Goal: Use online tool/utility: Utilize a website feature to perform a specific function

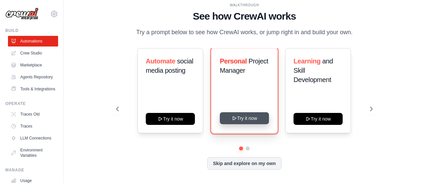
drag, startPoint x: 256, startPoint y: 114, endPoint x: 243, endPoint y: 124, distance: 17.1
click at [243, 124] on button "Try it now" at bounding box center [244, 118] width 49 height 12
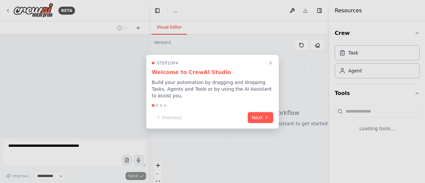
select select "****"
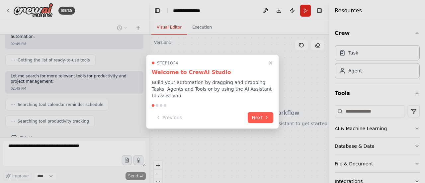
scroll to position [102, 0]
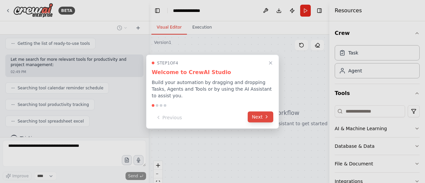
click at [265, 114] on icon at bounding box center [266, 116] width 5 height 5
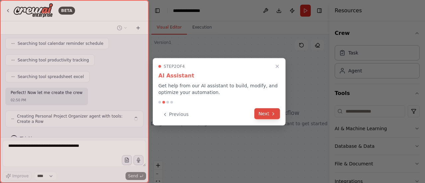
scroll to position [152, 0]
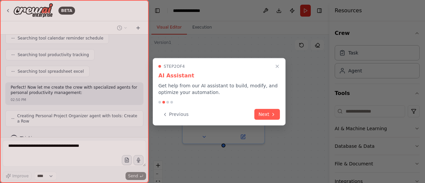
click at [177, 104] on div "Step 2 of 4 AI Assistant Get help from our AI assistant to build, modify, and o…" at bounding box center [219, 91] width 133 height 67
click at [172, 118] on button "Previous" at bounding box center [175, 113] width 34 height 11
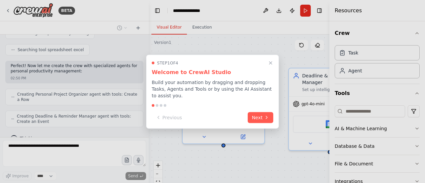
scroll to position [190, 0]
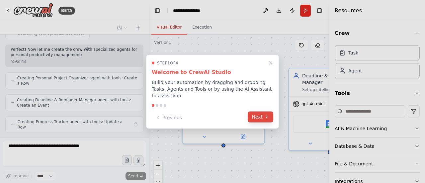
click at [254, 114] on button "Next" at bounding box center [261, 116] width 26 height 11
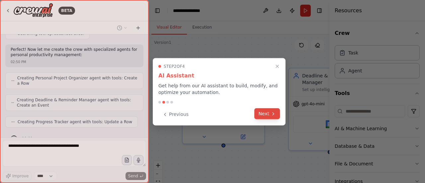
click at [260, 113] on button "Next" at bounding box center [267, 113] width 26 height 11
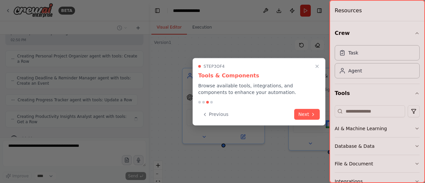
scroll to position [206, 0]
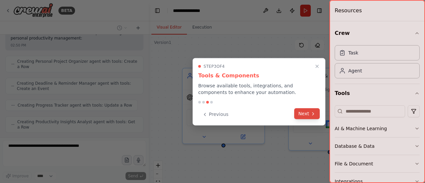
click at [314, 117] on button "Next" at bounding box center [307, 113] width 26 height 11
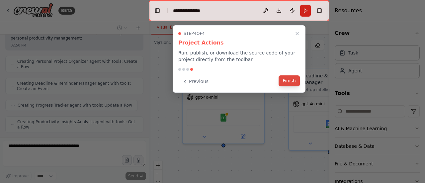
click at [283, 79] on button "Finish" at bounding box center [288, 80] width 21 height 11
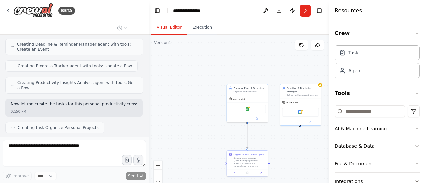
scroll to position [262, 0]
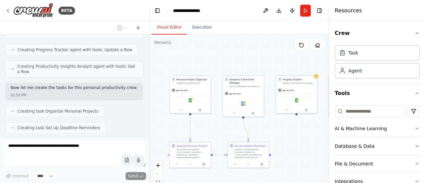
drag, startPoint x: 224, startPoint y: 127, endPoint x: 158, endPoint y: 109, distance: 67.9
click at [158, 109] on div ".deletable-edge-delete-btn { width: 20px; height: 20px; border: 0px solid #ffff…" at bounding box center [239, 118] width 181 height 166
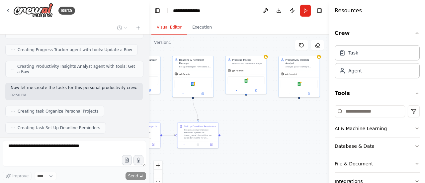
drag, startPoint x: 303, startPoint y: 129, endPoint x: 285, endPoint y: 118, distance: 20.7
click at [285, 118] on div ".deletable-edge-delete-btn { width: 20px; height: 20px; border: 0px solid #ffff…" at bounding box center [239, 118] width 181 height 166
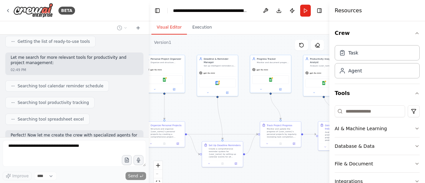
scroll to position [133, 0]
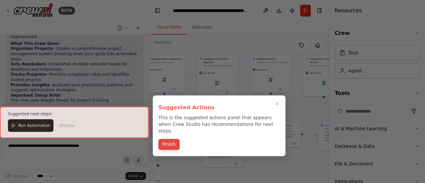
click at [170, 139] on button "Finish" at bounding box center [168, 144] width 21 height 11
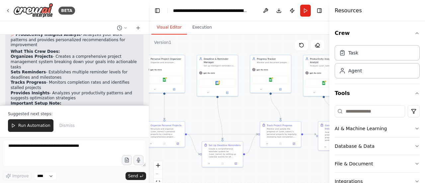
scroll to position [532, 0]
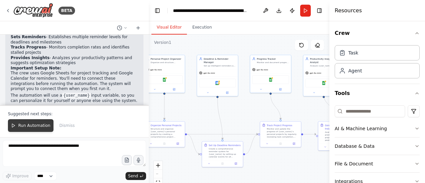
click at [40, 130] on button "Run Automation" at bounding box center [30, 125] width 45 height 13
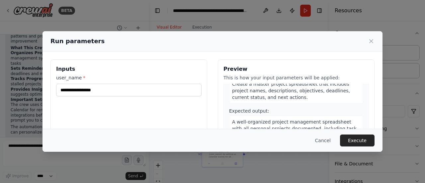
scroll to position [0, 0]
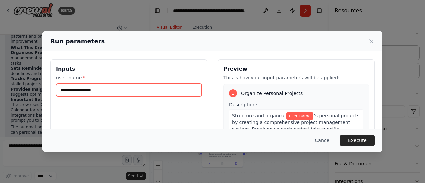
click at [180, 86] on input "user_name *" at bounding box center [128, 90] width 145 height 13
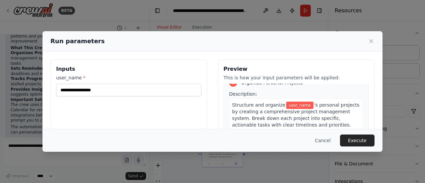
click at [286, 103] on span "user_name" at bounding box center [299, 105] width 27 height 7
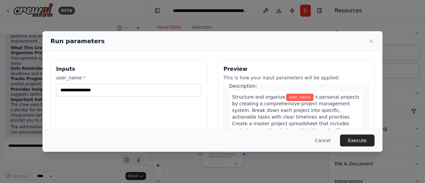
scroll to position [18, 0]
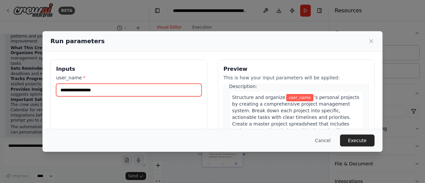
click at [183, 96] on input "user_name *" at bounding box center [128, 90] width 145 height 13
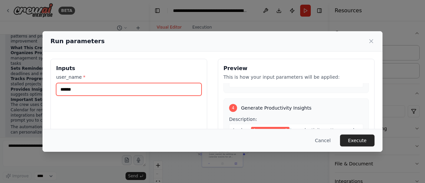
scroll to position [95, 0]
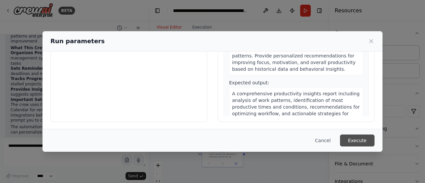
type input "******"
click at [364, 140] on button "Execute" at bounding box center [357, 140] width 35 height 12
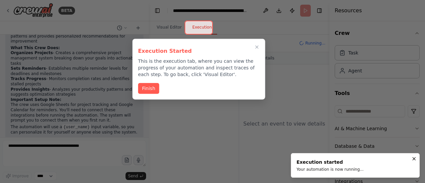
click at [137, 90] on div "Execution Started This is the execution tab, where you can view the progress of…" at bounding box center [198, 69] width 133 height 61
click at [146, 81] on div "Execution Started This is the execution tab, where you can view the progress of…" at bounding box center [198, 69] width 133 height 61
click at [150, 89] on button "Finish" at bounding box center [148, 87] width 21 height 11
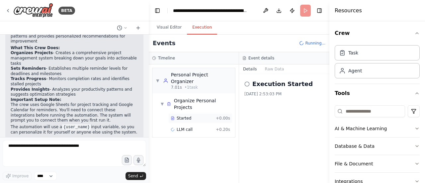
click at [222, 113] on div "Started + 0.00s" at bounding box center [200, 118] width 64 height 10
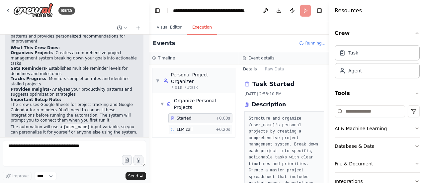
click at [221, 127] on span "+ 0.20s" at bounding box center [223, 129] width 14 height 5
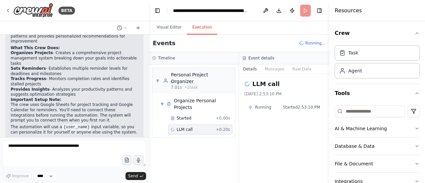
click at [250, 104] on div "Running Started 2:53:10 PM" at bounding box center [284, 107] width 80 height 11
click at [254, 105] on div "Running" at bounding box center [259, 107] width 23 height 5
click at [259, 106] on span "Running" at bounding box center [263, 107] width 16 height 5
click at [222, 113] on div "Started + 0.00s LLM call + 0.20s" at bounding box center [196, 124] width 77 height 23
click at [224, 116] on span "+ 0.00s" at bounding box center [223, 118] width 14 height 5
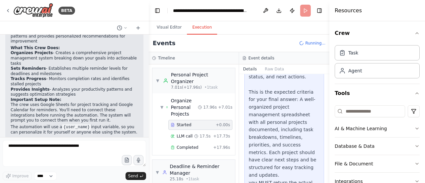
scroll to position [252, 0]
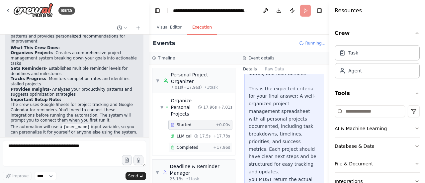
click at [194, 142] on div "Completed + 17.96s" at bounding box center [200, 147] width 64 height 10
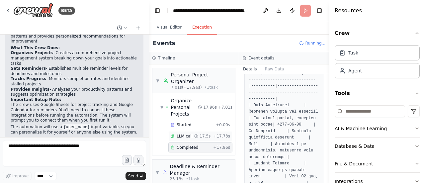
click at [197, 134] on icon at bounding box center [196, 136] width 4 height 4
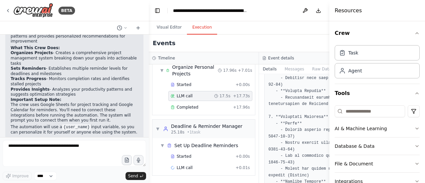
scroll to position [936, 0]
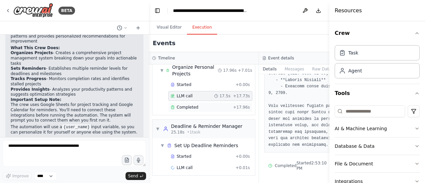
click at [214, 111] on div "Completed + 17.96s" at bounding box center [210, 107] width 84 height 10
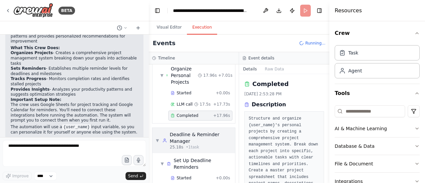
click at [219, 144] on div "25.18s • 1 task" at bounding box center [201, 146] width 62 height 5
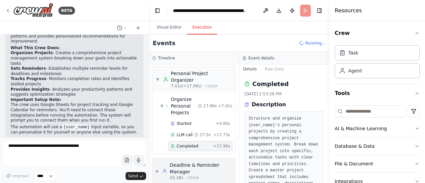
click at [219, 143] on span "+ 17.96s" at bounding box center [221, 145] width 17 height 5
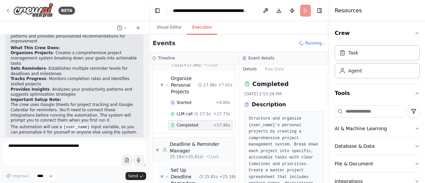
scroll to position [14, 0]
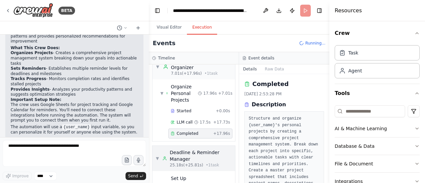
click at [204, 149] on div "Deadline & Reminder Manager" at bounding box center [201, 155] width 62 height 13
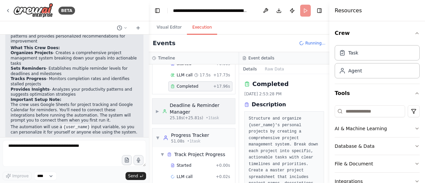
click at [209, 102] on div "Deadline & Reminder Manager" at bounding box center [201, 108] width 62 height 13
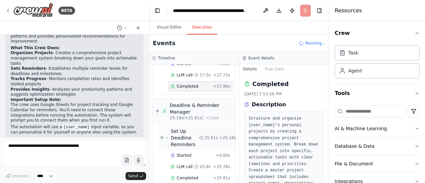
click at [204, 135] on span "25.81s" at bounding box center [211, 137] width 14 height 5
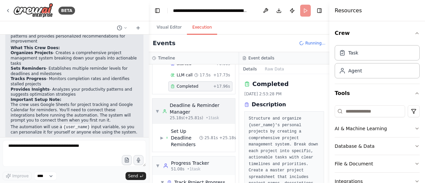
click at [209, 102] on div "Deadline & Reminder Manager" at bounding box center [201, 108] width 62 height 13
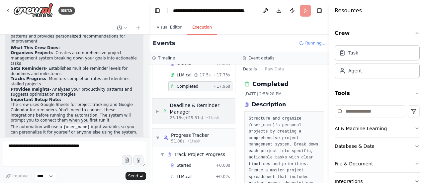
click at [205, 107] on div "Deadline & Reminder Manager" at bounding box center [201, 108] width 62 height 13
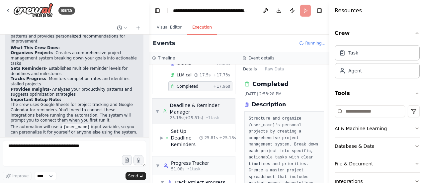
scroll to position [80, 0]
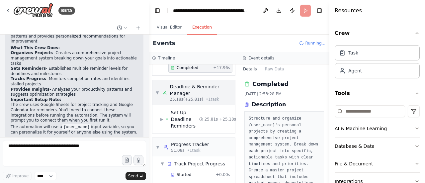
click at [205, 107] on div "▶ Set Up Deadline Reminders 25.81s + 25.18s" at bounding box center [196, 119] width 77 height 25
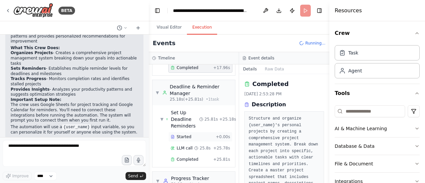
click at [206, 134] on div "Started" at bounding box center [192, 136] width 42 height 5
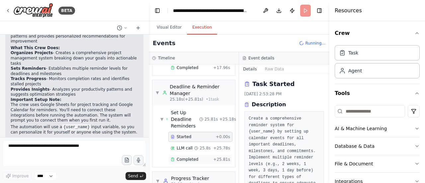
click at [208, 154] on div "Completed + 25.81s" at bounding box center [200, 159] width 64 height 10
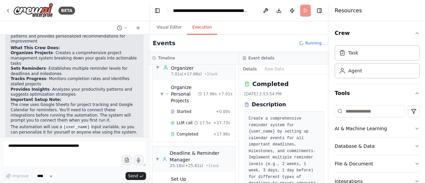
scroll to position [0, 0]
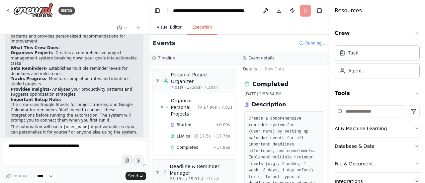
click at [176, 29] on button "Visual Editor" at bounding box center [169, 28] width 36 height 14
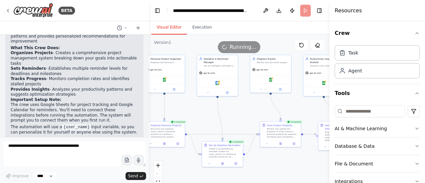
click at [176, 29] on button "Visual Editor" at bounding box center [169, 28] width 36 height 14
click at [311, 107] on div ".deletable-edge-delete-btn { width: 20px; height: 20px; border: 0px solid #ffff…" at bounding box center [239, 118] width 181 height 166
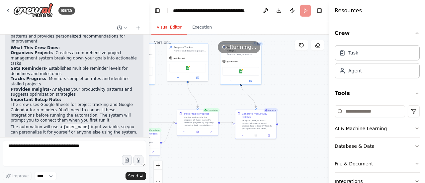
drag, startPoint x: 311, startPoint y: 107, endPoint x: 229, endPoint y: 96, distance: 82.4
click at [229, 96] on div ".deletable-edge-delete-btn { width: 20px; height: 20px; border: 0px solid #ffff…" at bounding box center [239, 118] width 181 height 166
click at [261, 120] on div "Analyze {user_name}'s productivity patterns and project data to identify trends…" at bounding box center [259, 124] width 32 height 11
click at [260, 120] on div "Analyze {user_name}'s productivity patterns and project data to identify trends…" at bounding box center [259, 124] width 32 height 11
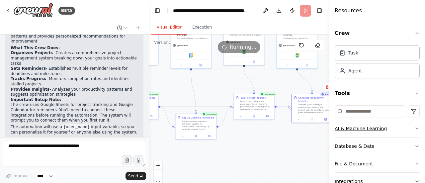
drag, startPoint x: 291, startPoint y: 153, endPoint x: 360, endPoint y: 130, distance: 73.3
click at [360, 130] on div "BETA Create a crew that helps organize your personal projects, sets reminders f…" at bounding box center [212, 91] width 425 height 183
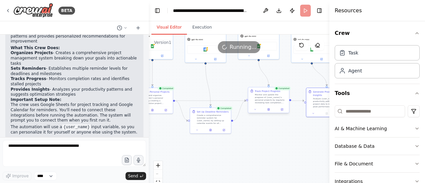
click at [272, 100] on div "Monitor and update the progress of {user_name}'s personal projects by regularly…" at bounding box center [271, 98] width 32 height 11
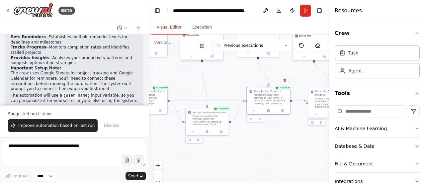
click at [211, 51] on div "Google Calendar" at bounding box center [201, 46] width 43 height 14
click at [227, 124] on div "Set Up Deadline Reminders Create a comprehensive reminder system for {user_name…" at bounding box center [207, 118] width 43 height 20
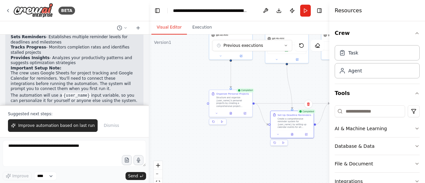
drag, startPoint x: 238, startPoint y: 78, endPoint x: 322, endPoint y: 106, distance: 88.5
click at [322, 106] on div ".deletable-edge-delete-btn { width: 20px; height: 20px; border: 0px solid #ffff…" at bounding box center [239, 118] width 181 height 166
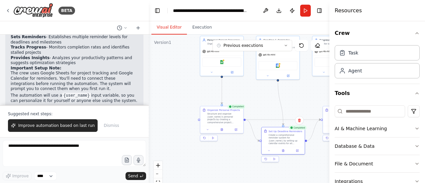
drag, startPoint x: 295, startPoint y: 108, endPoint x: 287, endPoint y: 95, distance: 15.2
click at [287, 95] on div ".deletable-edge-delete-btn { width: 20px; height: 20px; border: 0px solid #ffff…" at bounding box center [239, 118] width 181 height 166
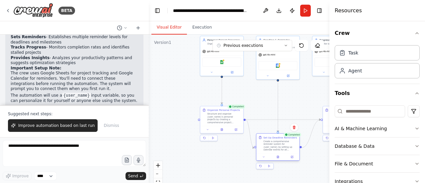
drag, startPoint x: 288, startPoint y: 143, endPoint x: 283, endPoint y: 151, distance: 8.8
click at [283, 151] on div "Create a comprehensive reminder system for {user_name} by setting up calendar e…" at bounding box center [280, 145] width 34 height 11
click at [236, 132] on div "Organize Personal Projects Structure and organize {user_name}'s personal projec…" at bounding box center [222, 119] width 44 height 28
click at [236, 127] on icon at bounding box center [235, 128] width 3 height 3
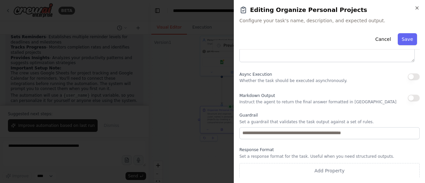
scroll to position [116, 0]
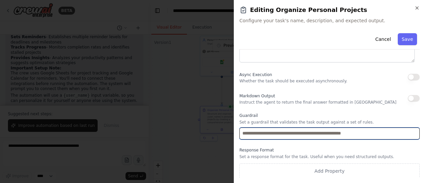
click at [289, 131] on input "text" at bounding box center [329, 133] width 180 height 12
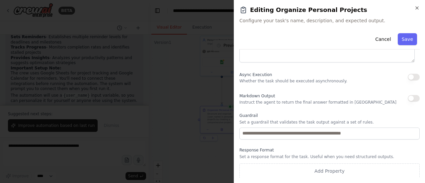
click at [295, 109] on div "**********" at bounding box center [329, 47] width 180 height 264
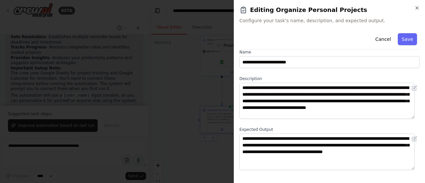
scroll to position [116, 0]
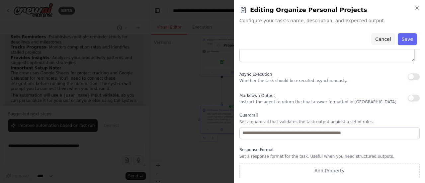
click at [384, 38] on button "Cancel" at bounding box center [383, 39] width 24 height 12
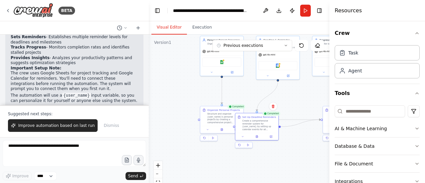
drag, startPoint x: 295, startPoint y: 137, endPoint x: 272, endPoint y: 115, distance: 31.9
click at [272, 115] on div "Completed Set Up Deadline Reminders Create a comprehensive reminder system for …" at bounding box center [257, 130] width 44 height 35
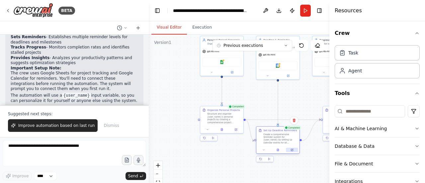
drag, startPoint x: 269, startPoint y: 134, endPoint x: 292, endPoint y: 150, distance: 28.2
click at [292, 150] on icon at bounding box center [291, 149] width 3 height 3
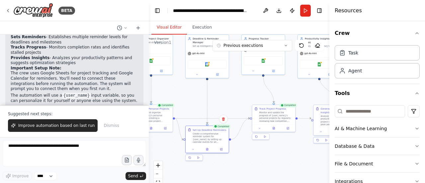
drag, startPoint x: 295, startPoint y: 110, endPoint x: 182, endPoint y: 140, distance: 117.3
click at [182, 140] on div ".deletable-edge-delete-btn { width: 20px; height: 20px; border: 0px solid #ffff…" at bounding box center [239, 118] width 181 height 166
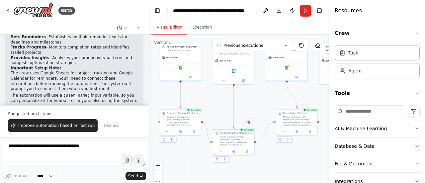
drag, startPoint x: 182, startPoint y: 140, endPoint x: 250, endPoint y: 113, distance: 73.3
click at [250, 113] on div ".deletable-edge-delete-btn { width: 20px; height: 20px; border: 0px solid #ffff…" at bounding box center [239, 118] width 181 height 166
drag, startPoint x: 256, startPoint y: 123, endPoint x: 265, endPoint y: 136, distance: 15.4
click at [143, 27] on div ".deletable-edge-delete-btn { width: 20px; height: 20px; border: 0px solid #ffff…" at bounding box center [143, 27] width 0 height 0
click at [176, 59] on div "gpt-4o-mini" at bounding box center [180, 57] width 41 height 7
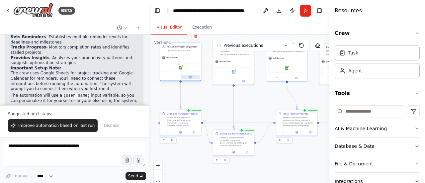
click at [192, 76] on button at bounding box center [190, 77] width 19 height 4
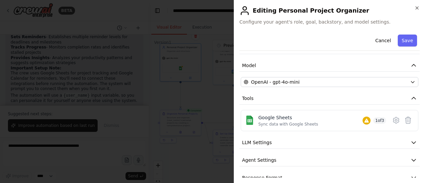
scroll to position [39, 0]
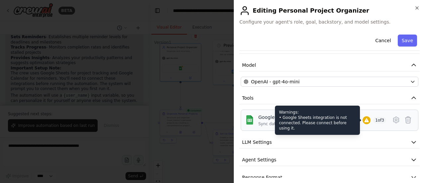
click at [364, 118] on icon at bounding box center [366, 120] width 5 height 5
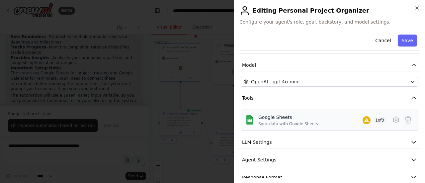
click at [373, 118] on span "1 of 3" at bounding box center [379, 120] width 13 height 7
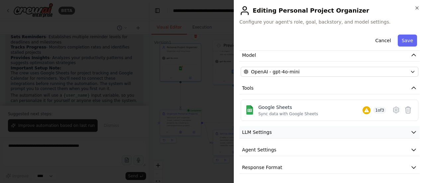
click at [369, 134] on button "LLM Settings" at bounding box center [329, 132] width 180 height 12
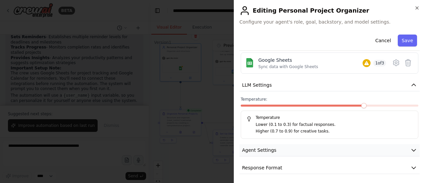
scroll to position [96, 0]
click at [400, 150] on button "Agent Settings" at bounding box center [329, 150] width 180 height 12
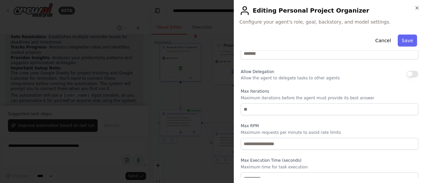
scroll to position [274, 0]
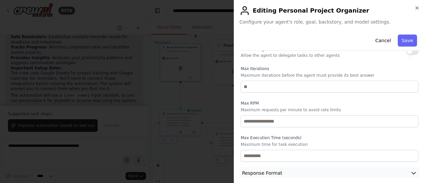
click at [393, 169] on button "Response Format" at bounding box center [329, 173] width 180 height 12
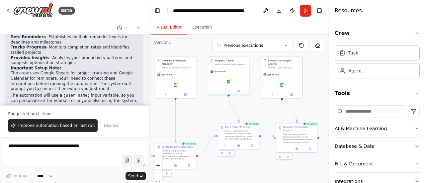
drag, startPoint x: 314, startPoint y: 81, endPoint x: 256, endPoint y: 95, distance: 60.4
click at [256, 95] on div ".deletable-edge-delete-btn { width: 20px; height: 20px; border: 0px solid #ffff…" at bounding box center [239, 118] width 181 height 166
click at [259, 110] on div ".deletable-edge-delete-btn { width: 20px; height: 20px; border: 0px solid #ffff…" at bounding box center [239, 118] width 181 height 166
drag, startPoint x: 257, startPoint y: 108, endPoint x: 250, endPoint y: 105, distance: 7.8
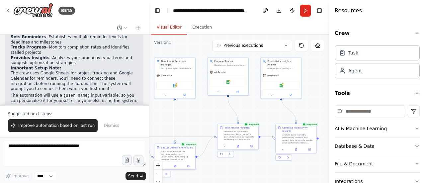
click at [250, 105] on div ".deletable-edge-delete-btn { width: 20px; height: 20px; border: 0px solid #ffff…" at bounding box center [239, 118] width 181 height 166
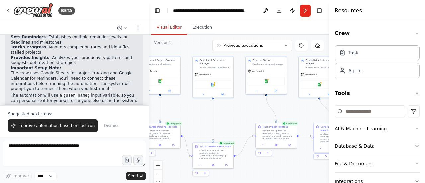
drag, startPoint x: 250, startPoint y: 106, endPoint x: 295, endPoint y: 107, distance: 44.8
click at [295, 107] on div ".deletable-edge-delete-btn { width: 20px; height: 20px; border: 0px solid #ffff…" at bounding box center [239, 118] width 181 height 166
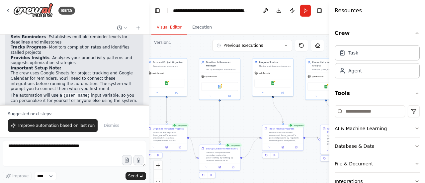
click at [295, 107] on div ".deletable-edge-delete-btn { width: 20px; height: 20px; border: 0px solid #ffff…" at bounding box center [239, 118] width 181 height 166
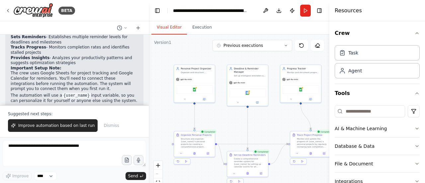
drag, startPoint x: 295, startPoint y: 107, endPoint x: 323, endPoint y: 113, distance: 28.6
click at [323, 113] on div ".deletable-edge-delete-btn { width: 20px; height: 20px; border: 0px solid #ffff…" at bounding box center [239, 118] width 181 height 166
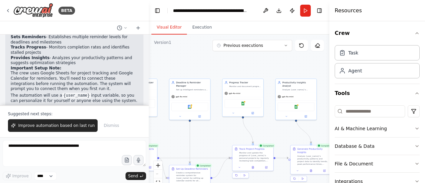
drag, startPoint x: 258, startPoint y: 130, endPoint x: 200, endPoint y: 145, distance: 59.7
click at [200, 145] on div ".deletable-edge-delete-btn { width: 20px; height: 20px; border: 0px solid #ffff…" at bounding box center [239, 118] width 181 height 166
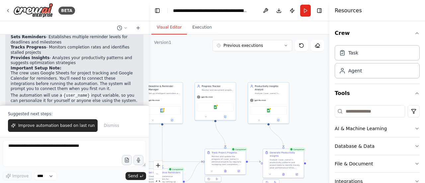
drag, startPoint x: 287, startPoint y: 58, endPoint x: 289, endPoint y: 38, distance: 20.6
click at [289, 38] on div ".deletable-edge-delete-btn { width: 20px; height: 20px; border: 0px solid #ffff…" at bounding box center [239, 118] width 181 height 166
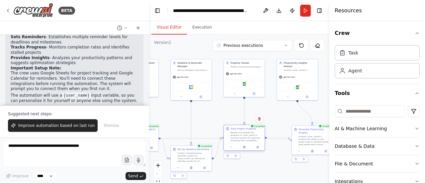
drag, startPoint x: 239, startPoint y: 126, endPoint x: 231, endPoint y: 126, distance: 8.3
click at [231, 126] on div "Track Project Progress Monitor and update the progress of {user_name}'s persona…" at bounding box center [244, 134] width 41 height 19
drag, startPoint x: 238, startPoint y: 129, endPoint x: 248, endPoint y: 129, distance: 10.3
click at [248, 129] on div "Track Project Progress" at bounding box center [253, 128] width 26 height 3
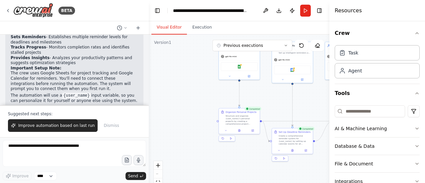
drag, startPoint x: 210, startPoint y: 117, endPoint x: 311, endPoint y: 101, distance: 101.8
click at [311, 101] on div ".deletable-edge-delete-btn { width: 20px; height: 20px; border: 0px solid #ffff…" at bounding box center [239, 118] width 181 height 166
click at [160, 176] on div "React Flow controls" at bounding box center [158, 178] width 9 height 35
click at [159, 181] on icon "fit view" at bounding box center [158, 183] width 4 height 4
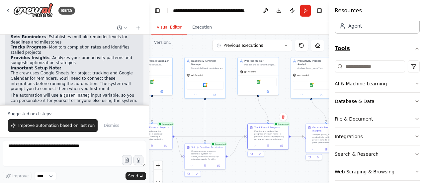
scroll to position [44, 0]
click at [410, 79] on button "AI & Machine Learning" at bounding box center [377, 83] width 85 height 17
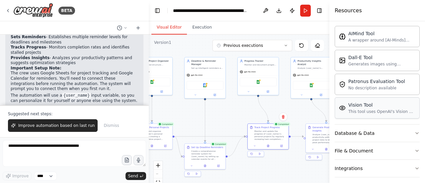
scroll to position [114, 0]
click at [406, 131] on button "Database & Data" at bounding box center [377, 132] width 85 height 17
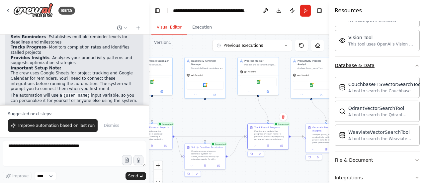
scroll to position [182, 0]
